Goal: Task Accomplishment & Management: Manage account settings

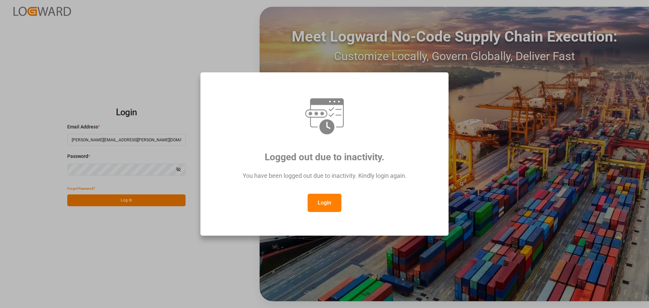
click at [330, 210] on button "Login" at bounding box center [325, 203] width 34 height 18
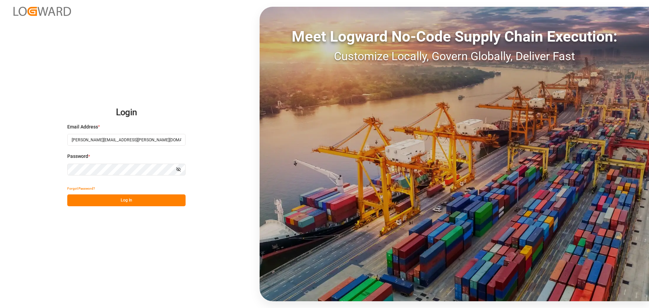
click at [142, 198] on button "Log In" at bounding box center [126, 200] width 118 height 12
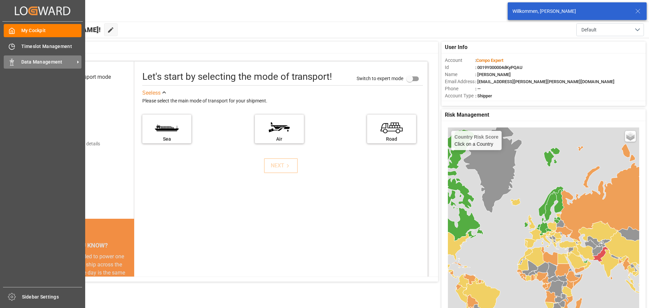
click at [18, 65] on div "Data Management Data Management" at bounding box center [43, 61] width 78 height 13
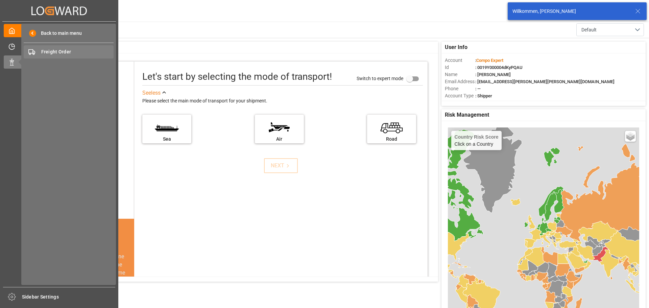
click at [64, 48] on div "Freight Order Freight Order" at bounding box center [69, 51] width 90 height 13
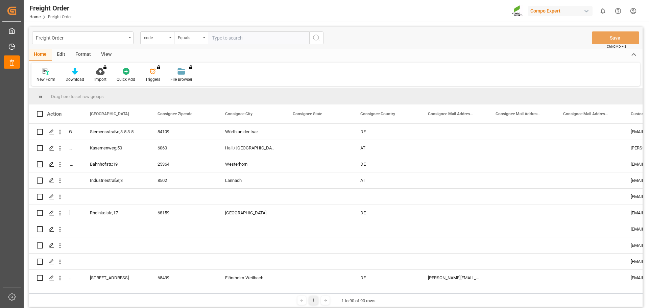
scroll to position [0, 297]
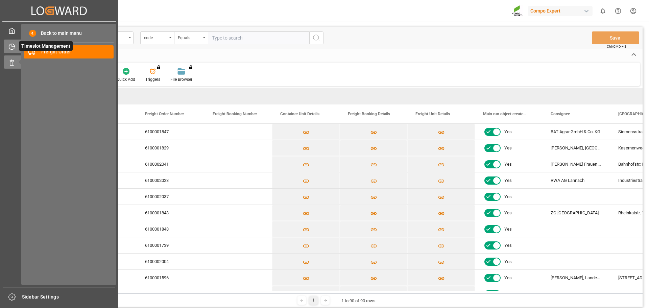
click at [14, 46] on icon at bounding box center [11, 46] width 7 height 7
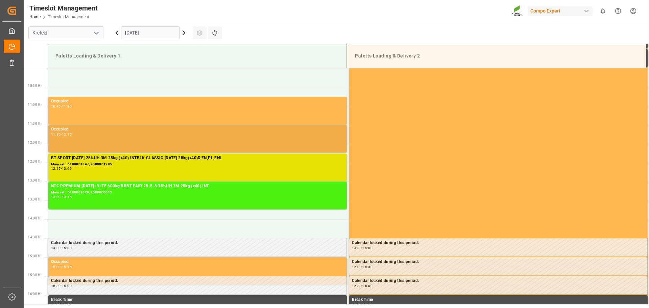
scroll to position [390, 0]
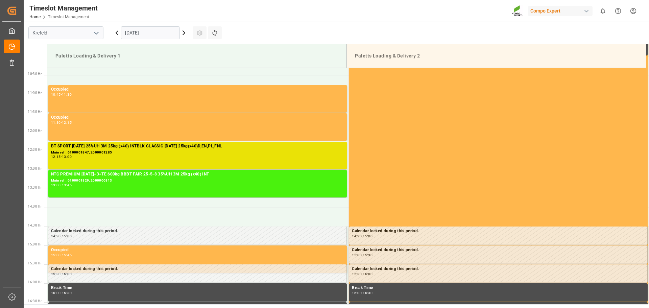
click at [634, 12] on html "Created by potrace 1.15, written by [PERSON_NAME] [DATE]-[DATE] Created by potr…" at bounding box center [324, 154] width 649 height 308
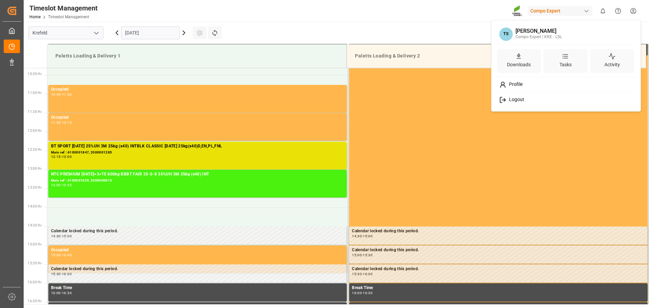
click at [514, 98] on span "Logout" at bounding box center [515, 100] width 18 height 6
